Goal: Task Accomplishment & Management: Manage account settings

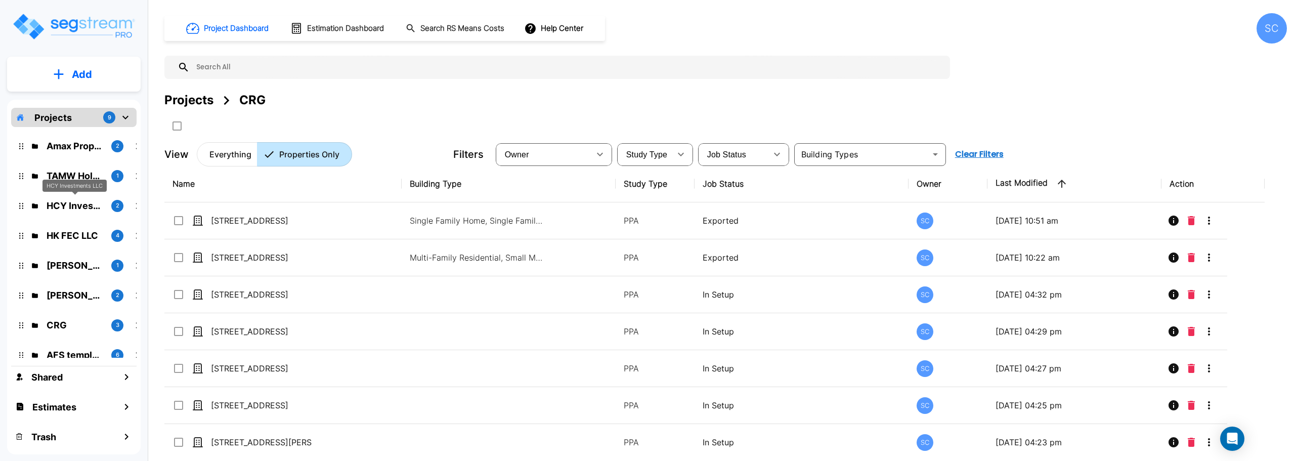
click at [76, 203] on p "HCY Investments LLC" at bounding box center [75, 206] width 57 height 14
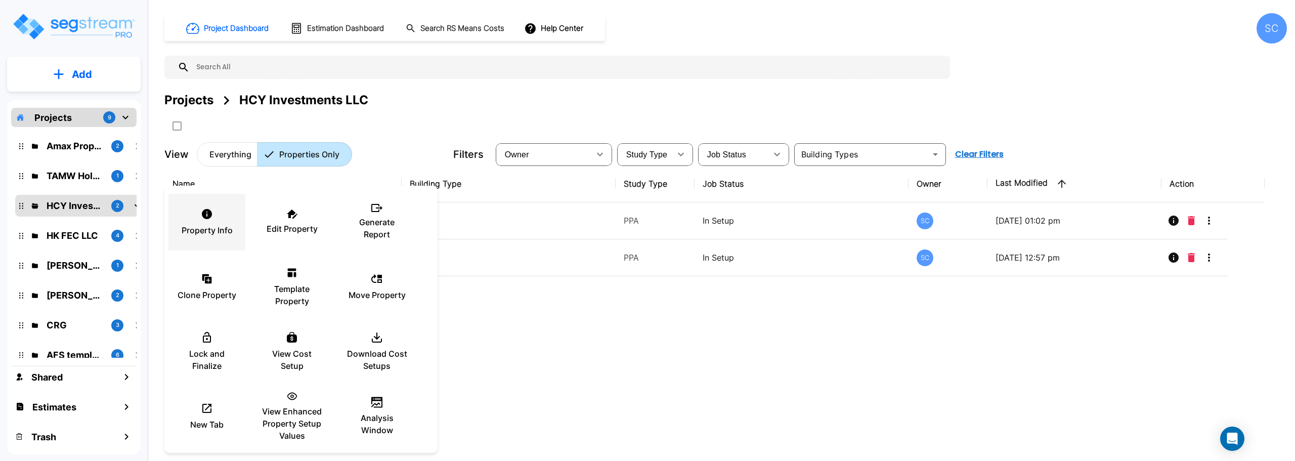
click at [222, 220] on div "Property Info" at bounding box center [207, 222] width 61 height 51
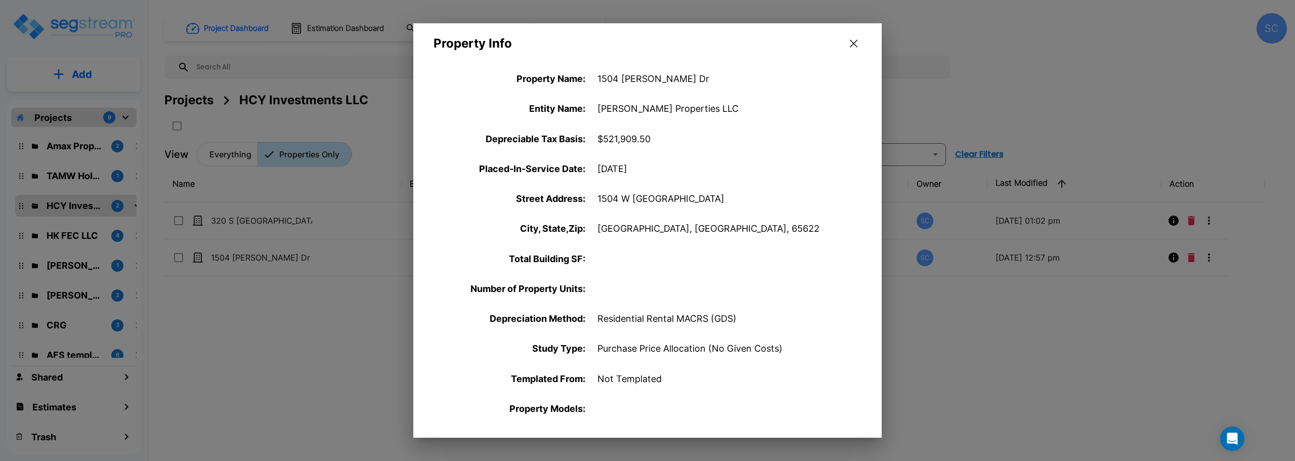
click at [856, 42] on icon "button" at bounding box center [854, 43] width 8 height 8
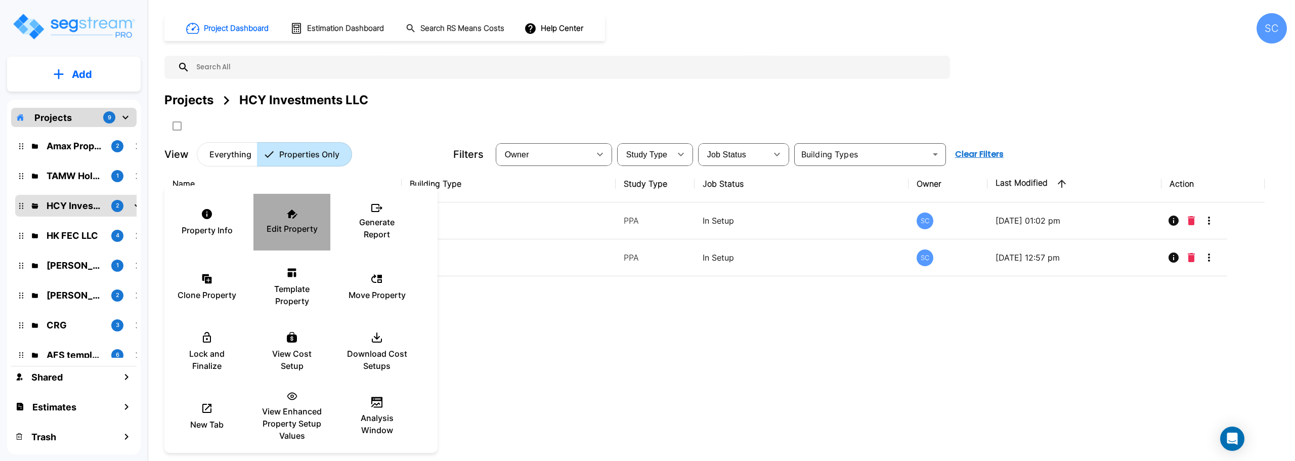
click at [302, 227] on p "Edit Property" at bounding box center [292, 229] width 51 height 12
click at [558, 357] on div at bounding box center [647, 230] width 1295 height 461
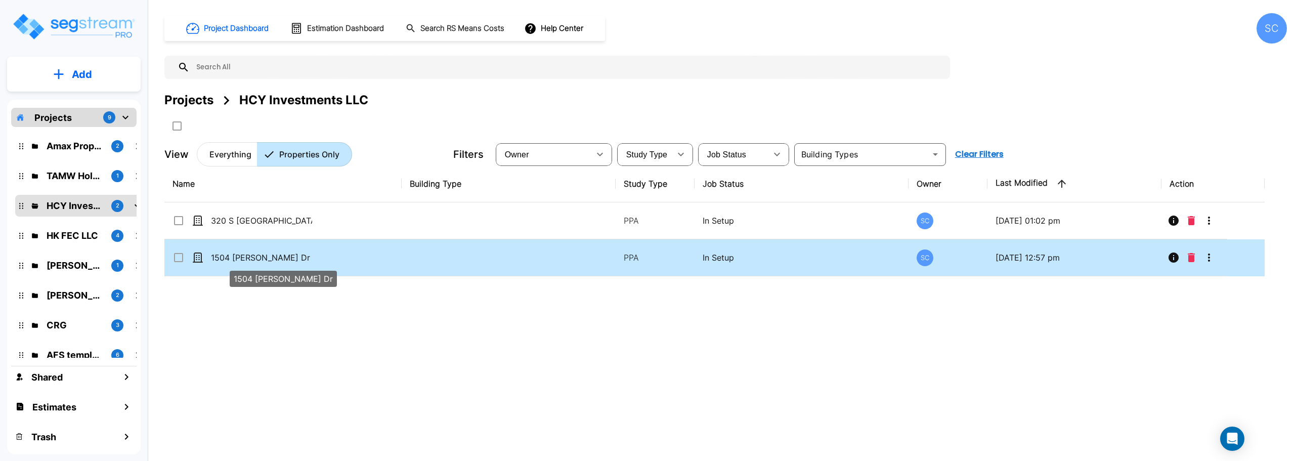
click at [252, 259] on p "1504 [PERSON_NAME] Dr" at bounding box center [261, 258] width 101 height 12
checkbox input "true"
click at [252, 259] on p "1504 [PERSON_NAME] Dr" at bounding box center [261, 258] width 101 height 12
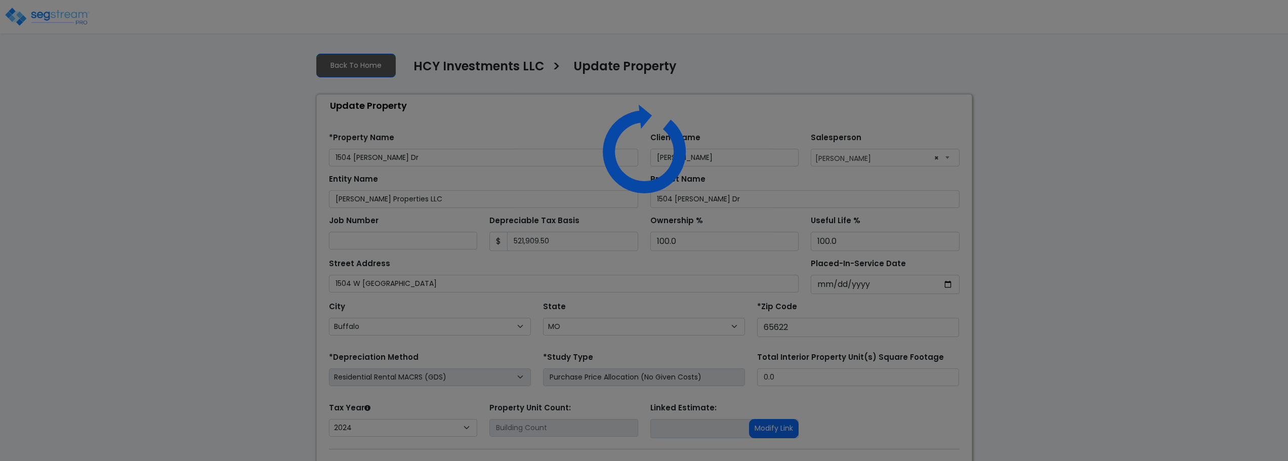
select select "MO"
select select "2024"
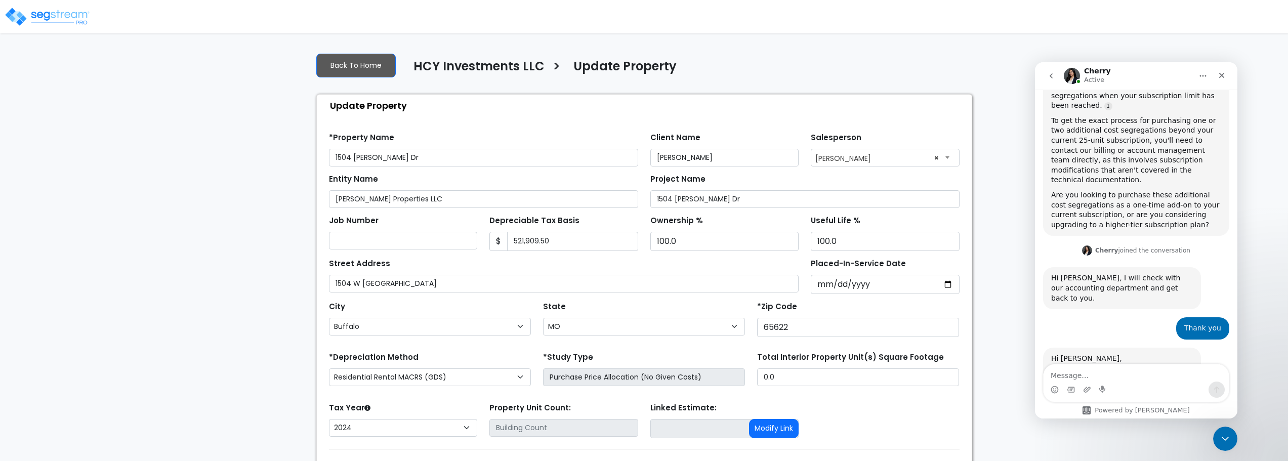
scroll to position [516, 0]
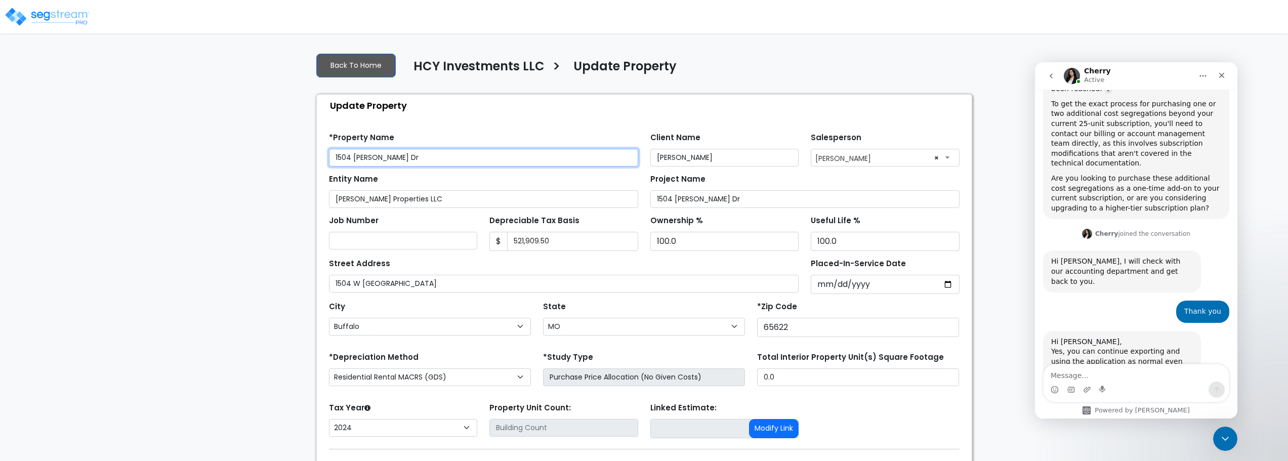
click at [345, 155] on input "1504 Blaine Dr" at bounding box center [483, 158] width 309 height 18
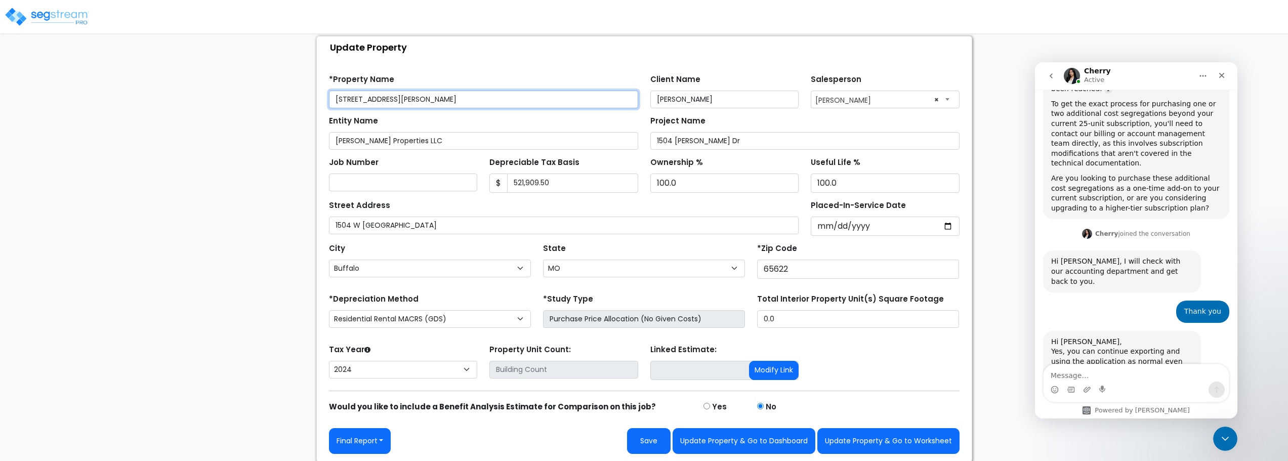
scroll to position [60, 0]
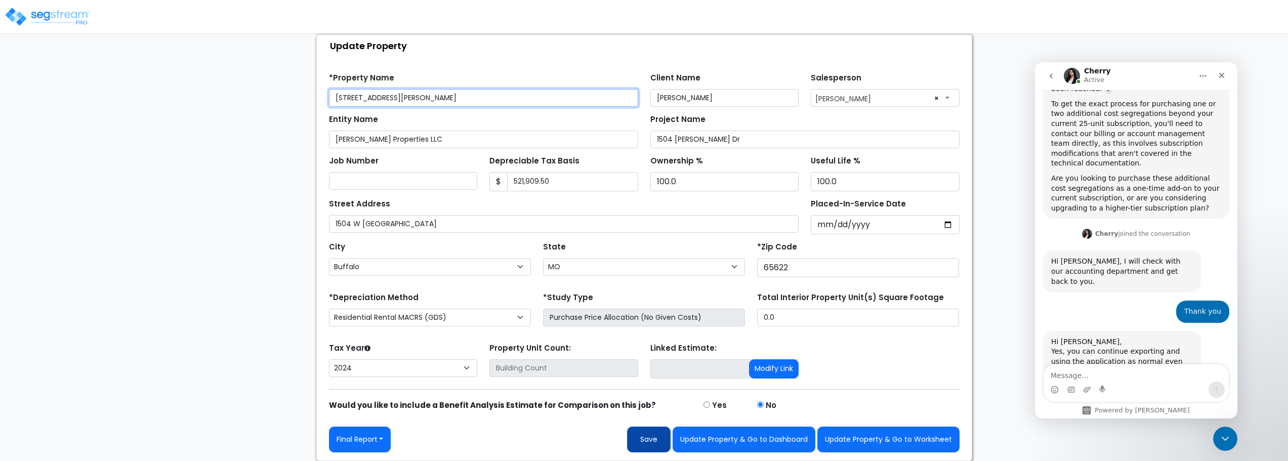
type input "[STREET_ADDRESS][PERSON_NAME]"
click at [647, 438] on button "Save" at bounding box center [649, 440] width 44 height 26
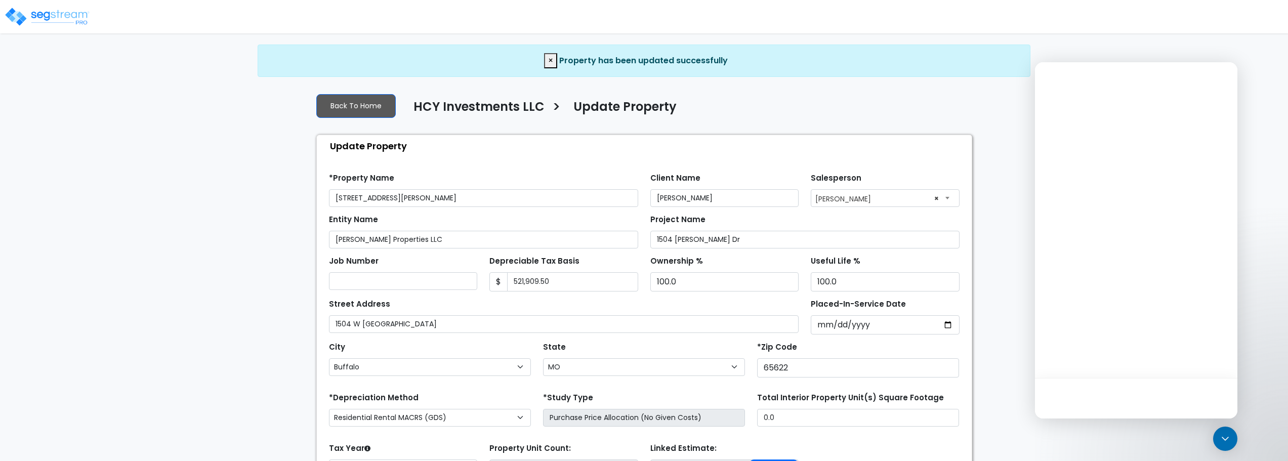
select select "MO"
select select "2024"
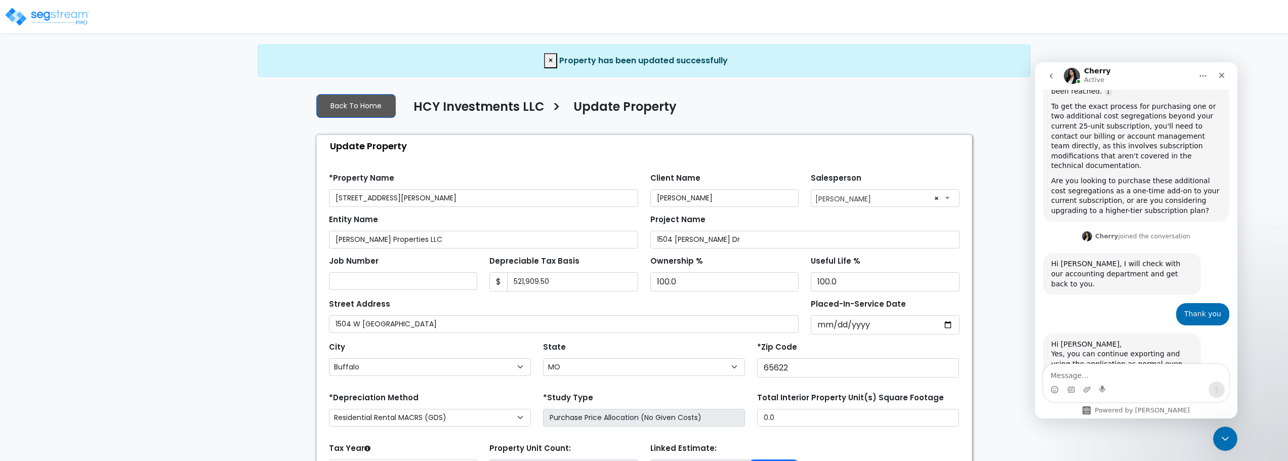
scroll to position [516, 0]
click at [1220, 72] on icon "Close" at bounding box center [1222, 75] width 8 height 8
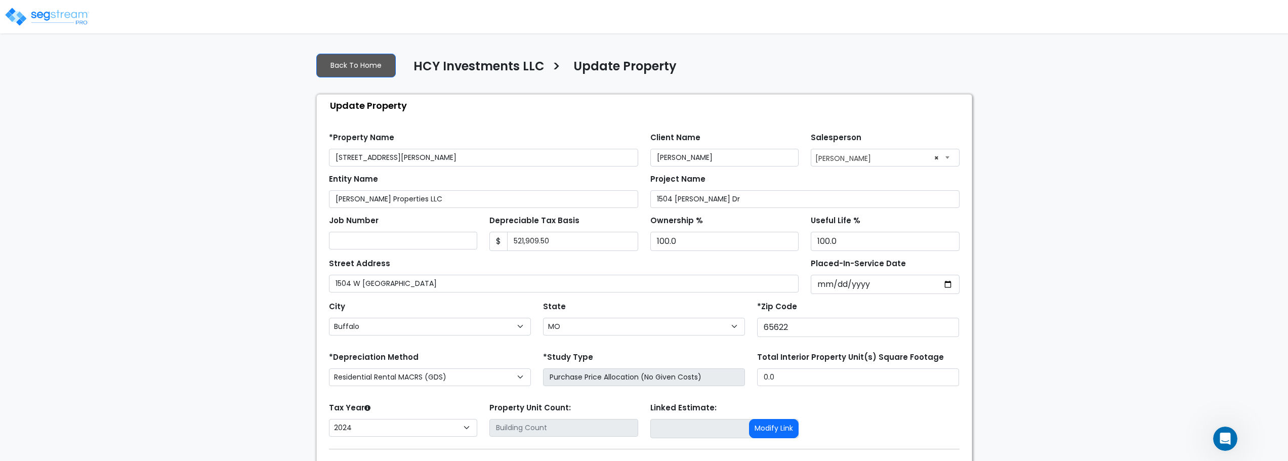
click at [62, 18] on img at bounding box center [47, 17] width 86 height 20
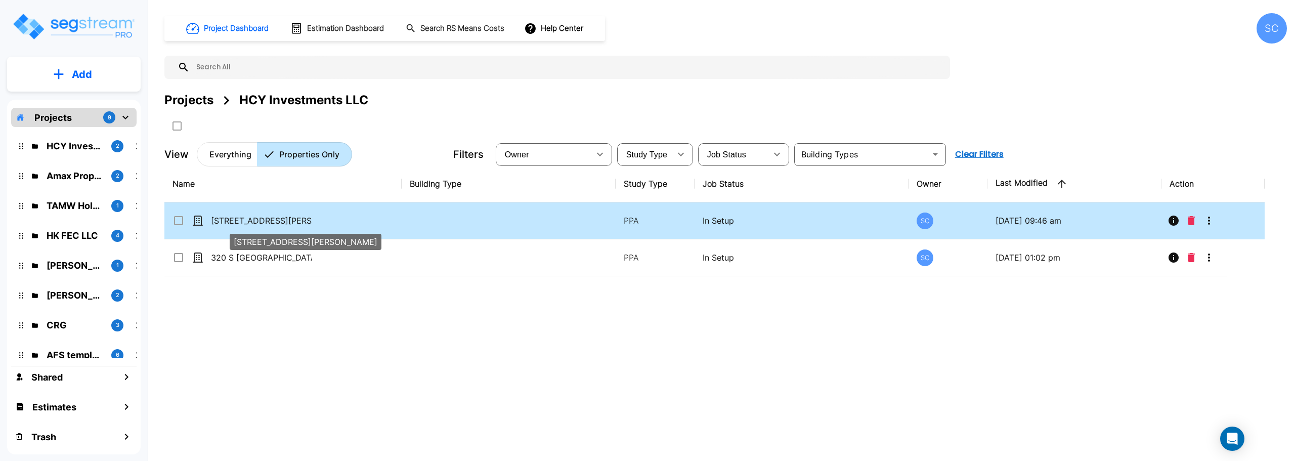
click at [245, 226] on p "[STREET_ADDRESS][PERSON_NAME]" at bounding box center [261, 221] width 101 height 12
checkbox input "true"
click at [245, 226] on p "[STREET_ADDRESS][PERSON_NAME]" at bounding box center [261, 221] width 101 height 12
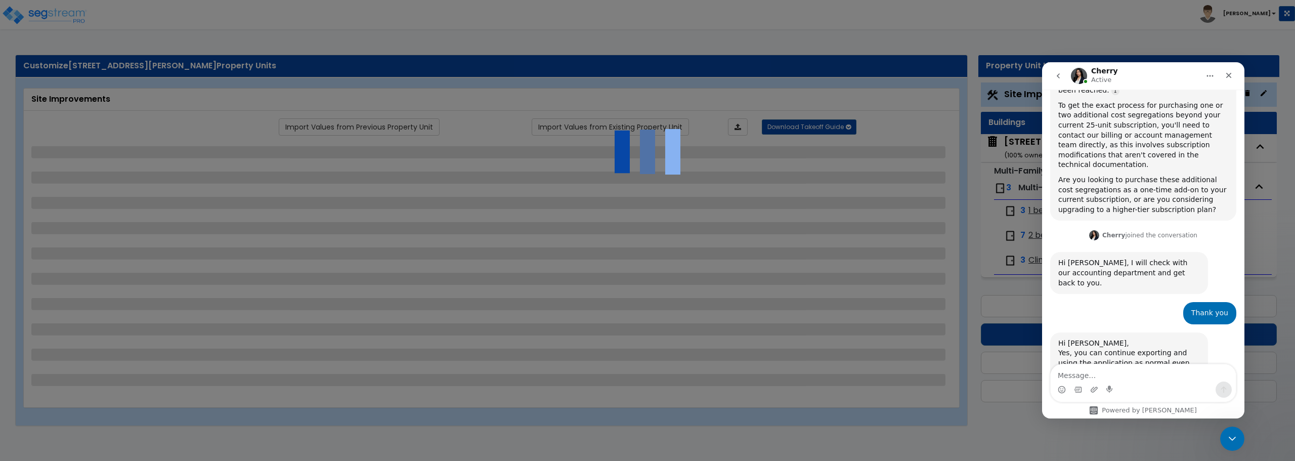
scroll to position [516, 0]
click at [1232, 78] on icon "Close" at bounding box center [1229, 75] width 8 height 8
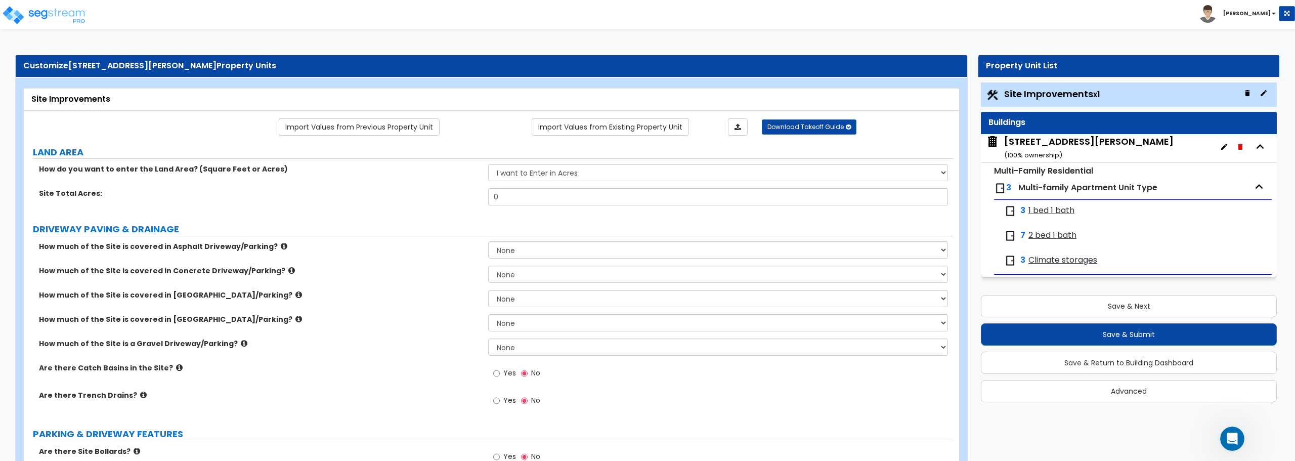
click at [1043, 212] on span "1 bed 1 bath" at bounding box center [1052, 211] width 46 height 12
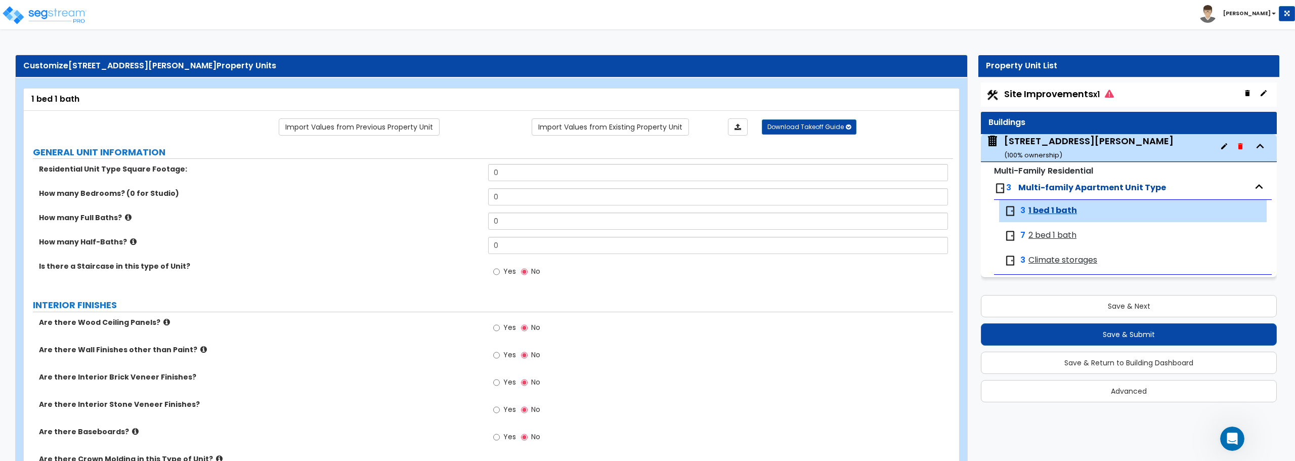
click at [1048, 236] on span "2 bed 1 bath" at bounding box center [1053, 236] width 48 height 12
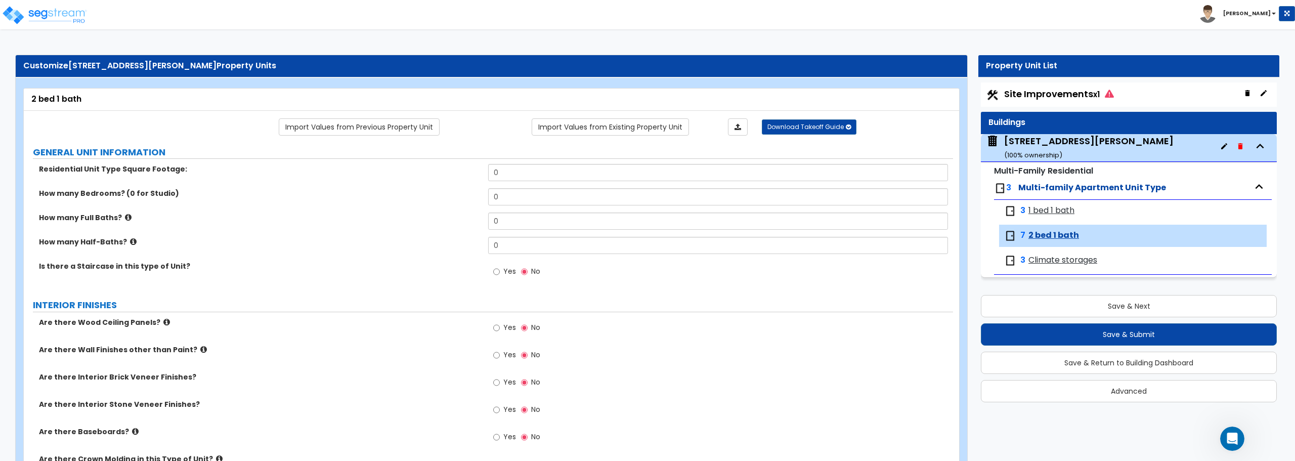
click at [1043, 259] on span "Climate storages" at bounding box center [1063, 261] width 69 height 12
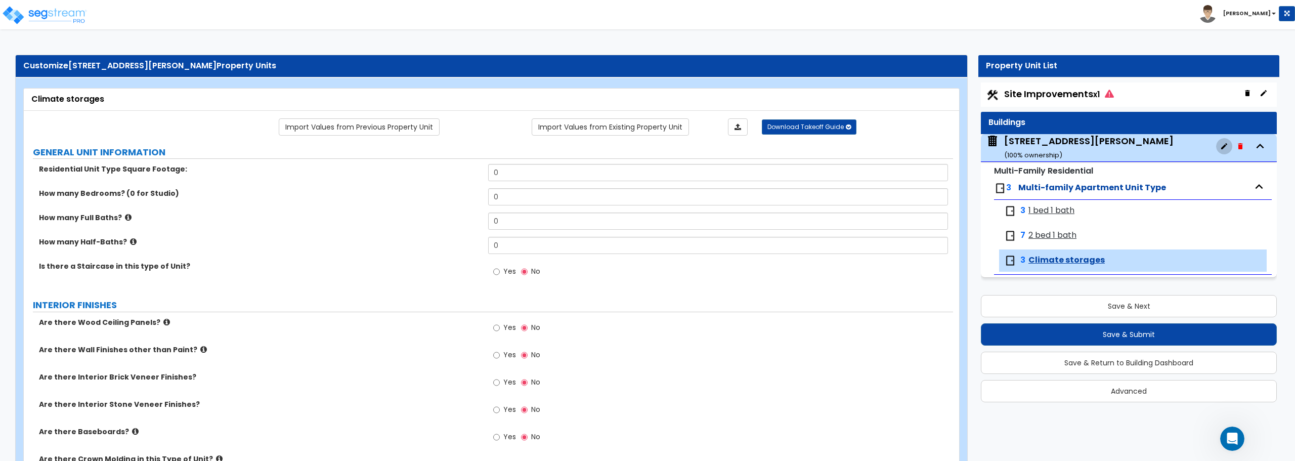
click at [1222, 148] on icon "button" at bounding box center [1225, 146] width 8 height 8
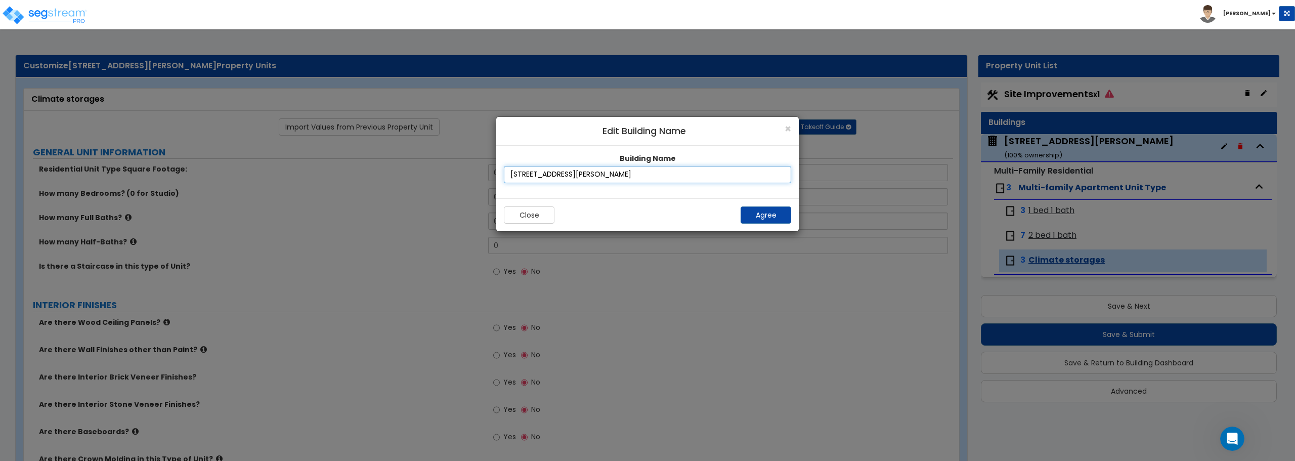
click at [522, 174] on input "1504 W Blaine Dr" at bounding box center [647, 174] width 287 height 17
type input "[STREET_ADDRESS][PERSON_NAME]"
click at [768, 213] on button "Agree" at bounding box center [766, 214] width 51 height 17
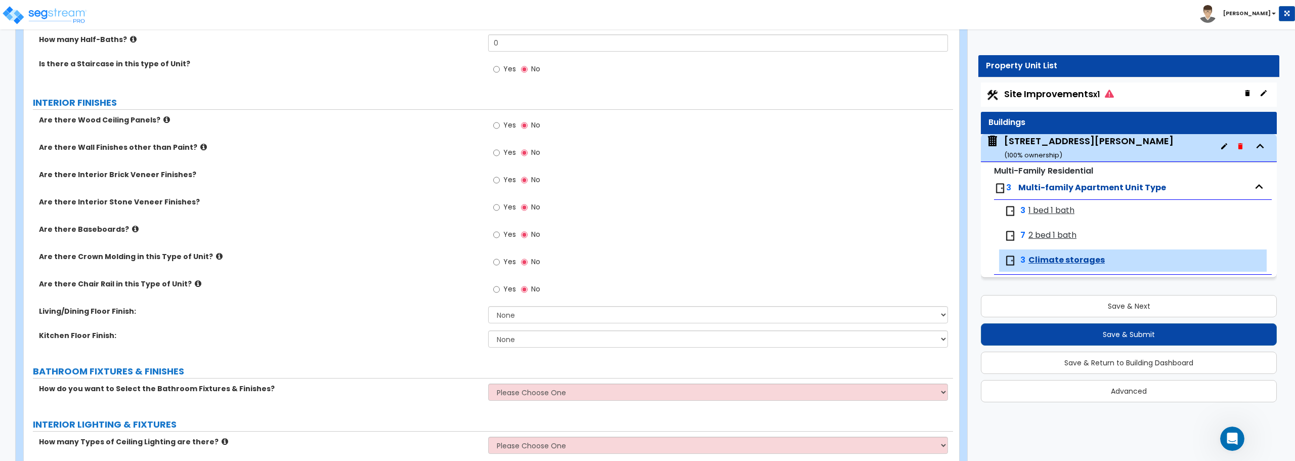
scroll to position [0, 0]
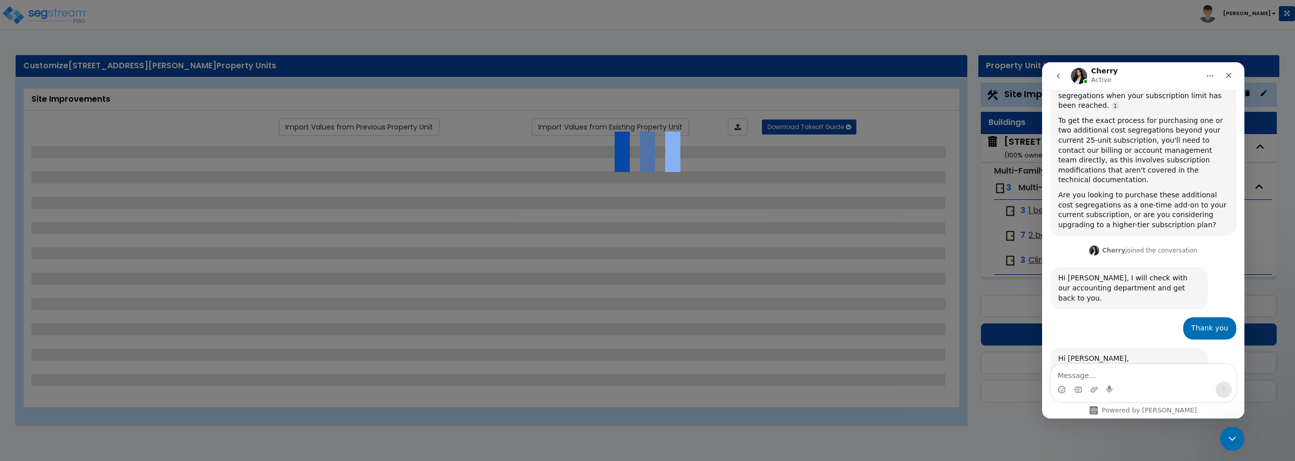
scroll to position [516, 0]
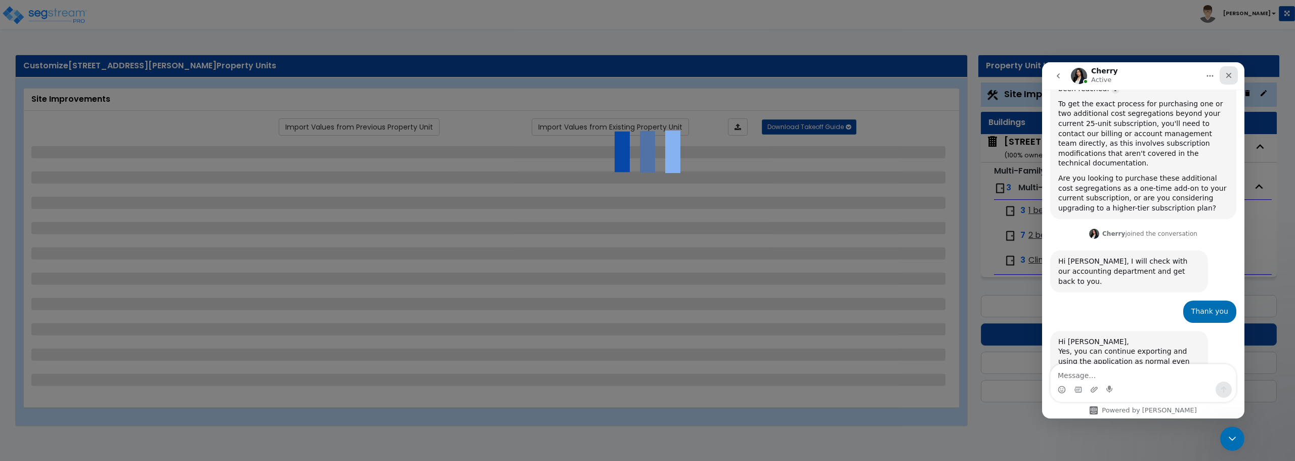
click at [1227, 73] on icon "Close" at bounding box center [1230, 76] width 6 height 6
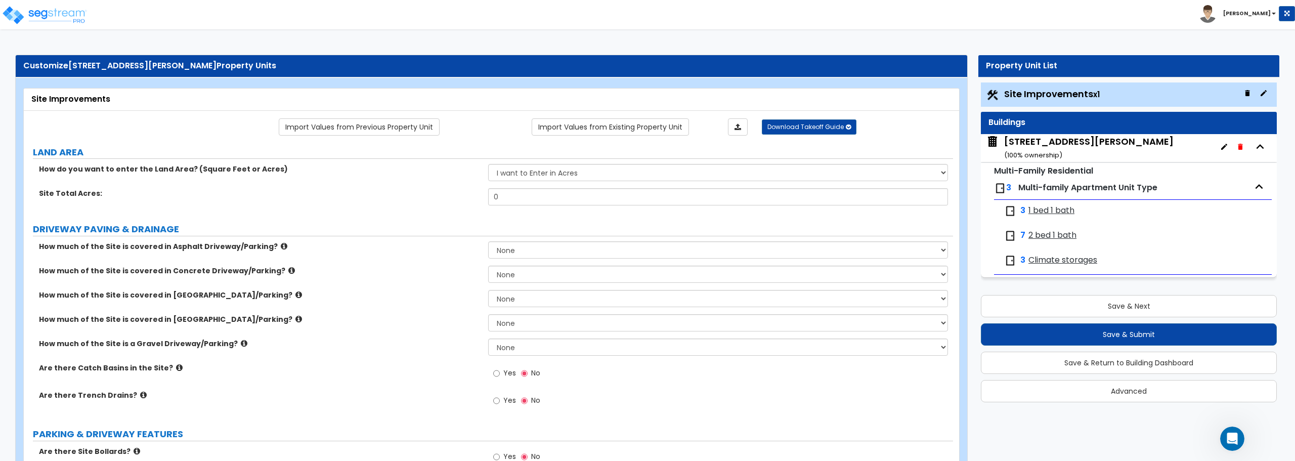
click at [1045, 212] on span "1 bed 1 bath" at bounding box center [1052, 211] width 46 height 12
